Goal: Task Accomplishment & Management: Complete application form

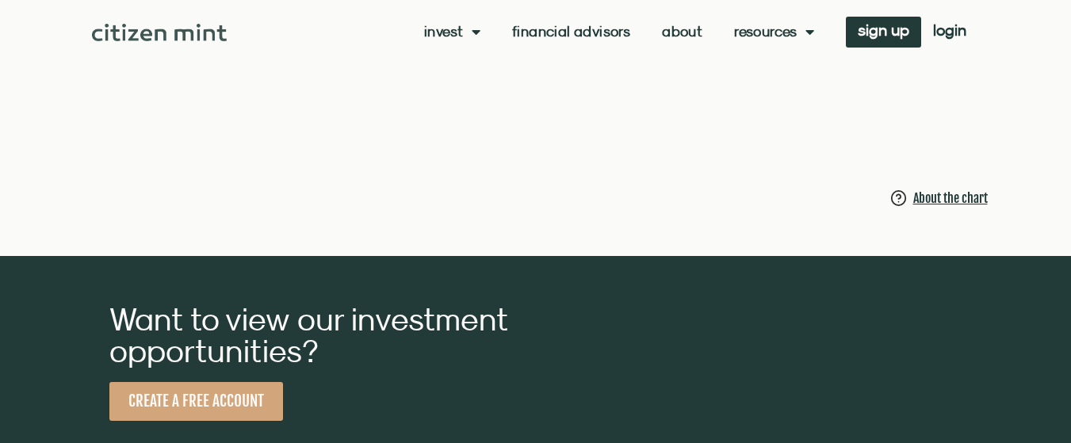
scroll to position [1586, 0]
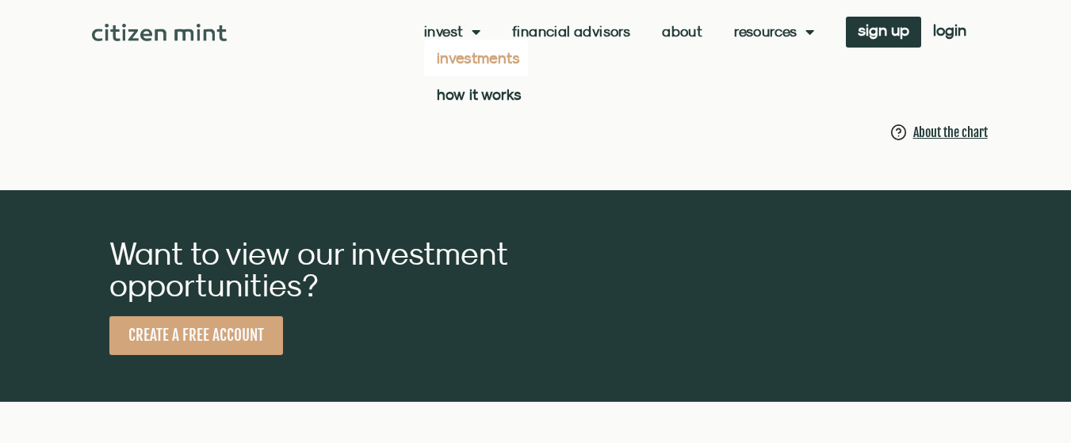
click at [476, 59] on link "investments" at bounding box center [476, 58] width 104 height 36
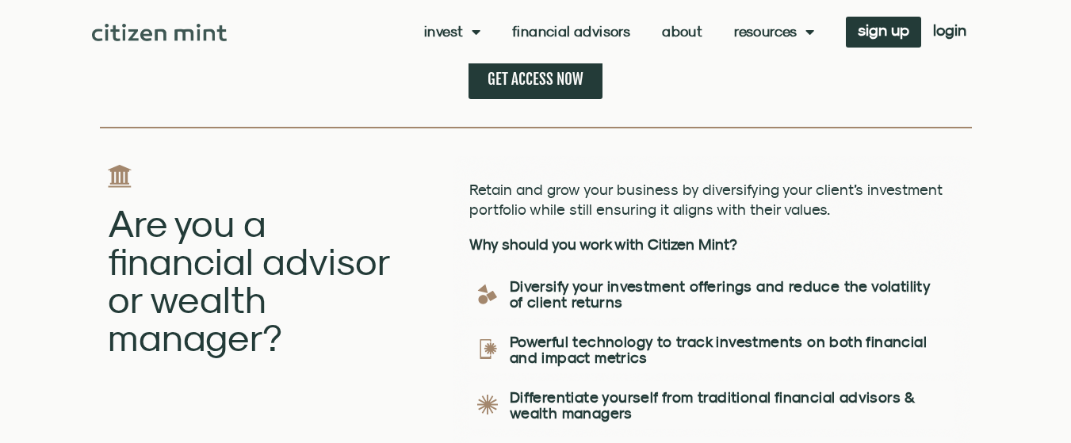
scroll to position [1454, 0]
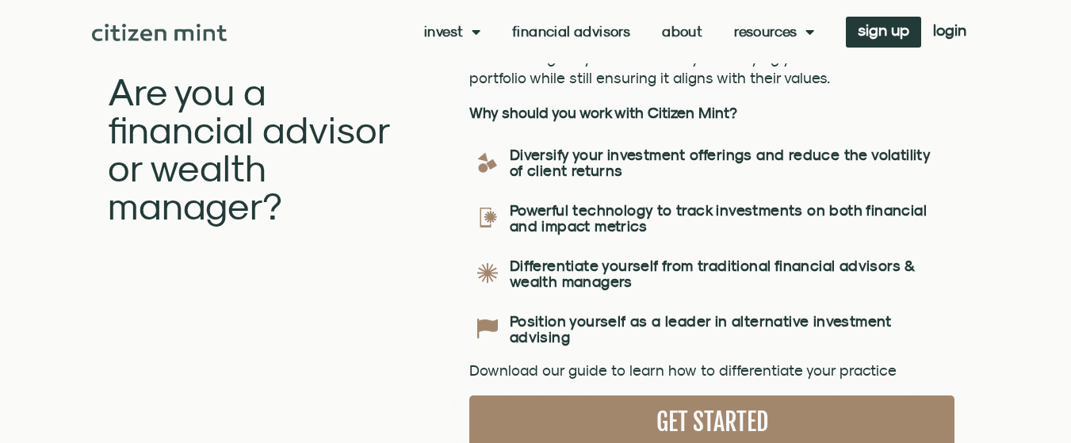
click at [147, 30] on img at bounding box center [160, 32] width 136 height 17
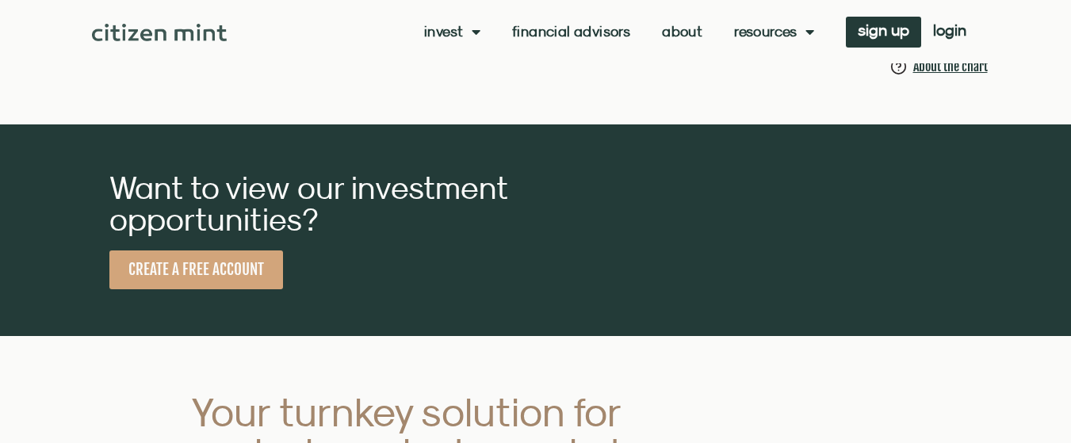
scroll to position [1784, 0]
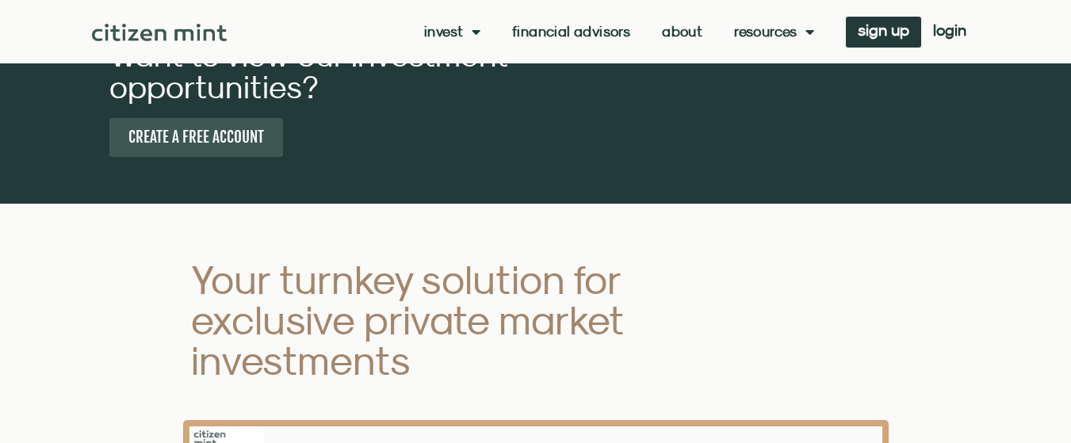
click at [228, 146] on span "CREATE A FREE ACCOUNT" at bounding box center [196, 138] width 136 height 20
